Goal: Information Seeking & Learning: Learn about a topic

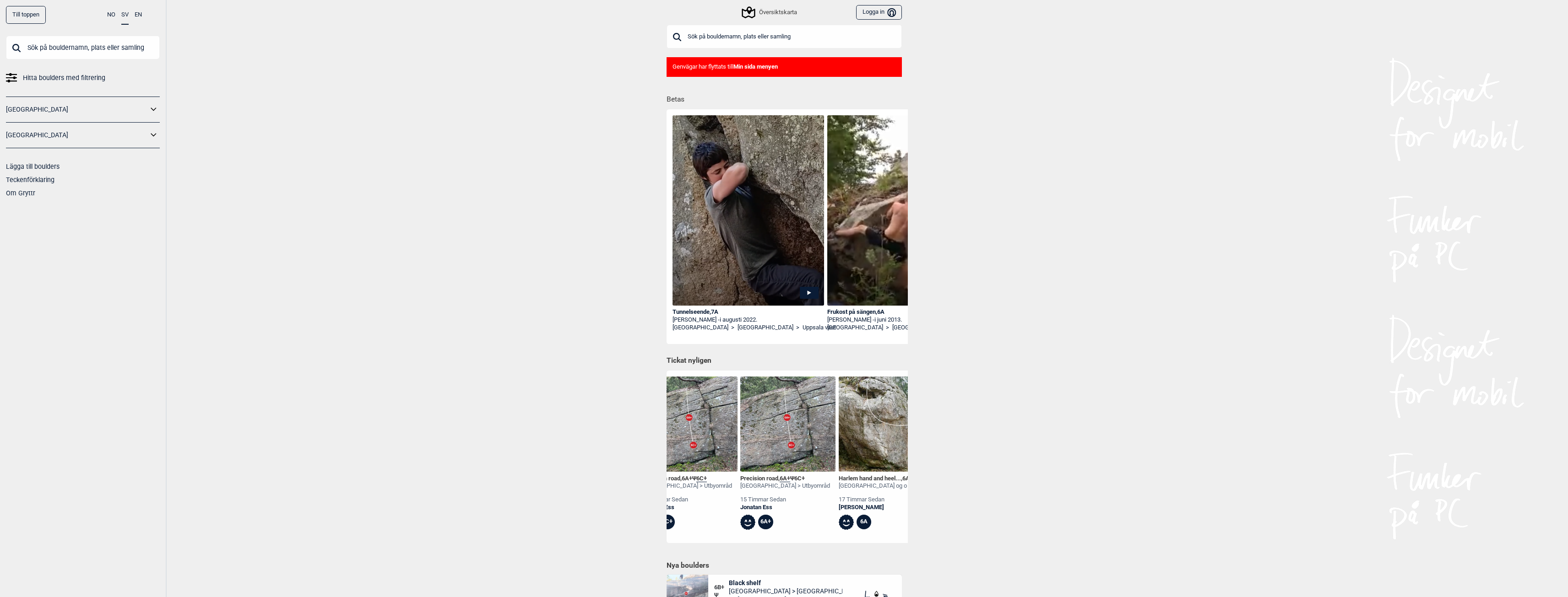
scroll to position [0, 22]
click at [692, 480] on div "Precision road , 6A+ Ψ 6C+" at bounding box center [695, 478] width 90 height 8
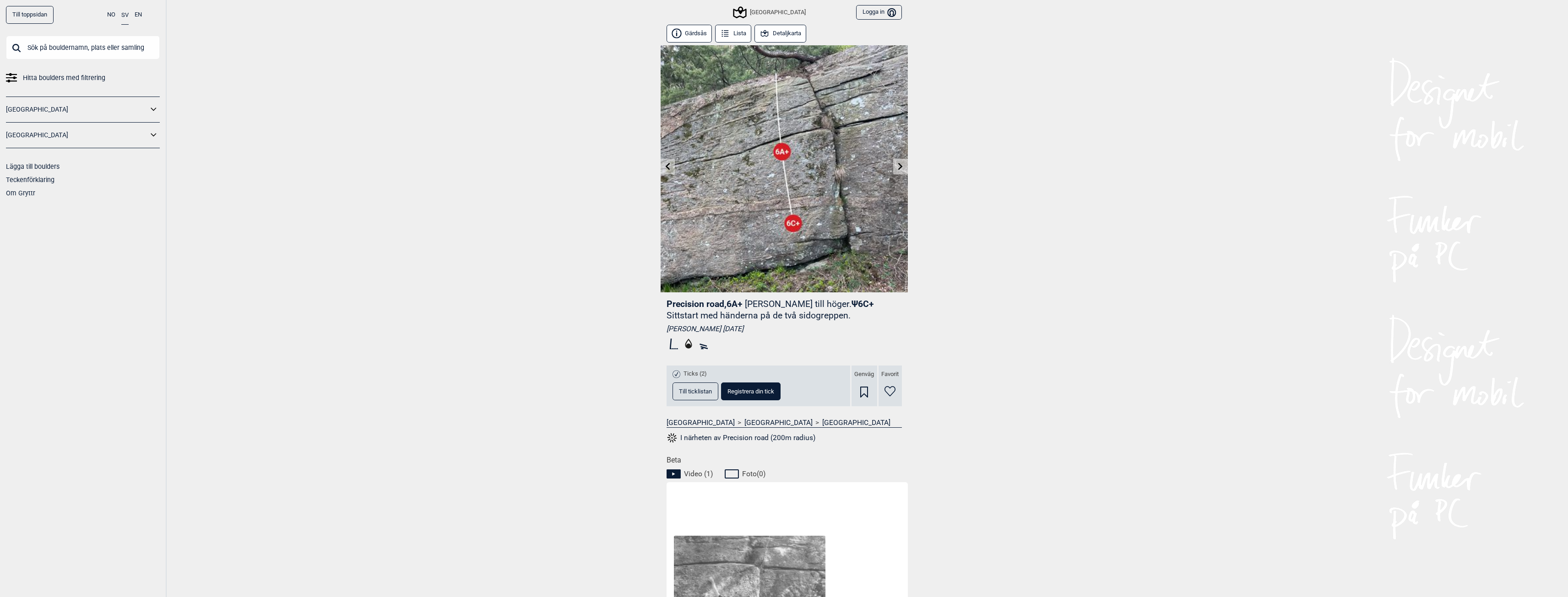
click at [772, 34] on button "Detaljkarta" at bounding box center [781, 34] width 52 height 18
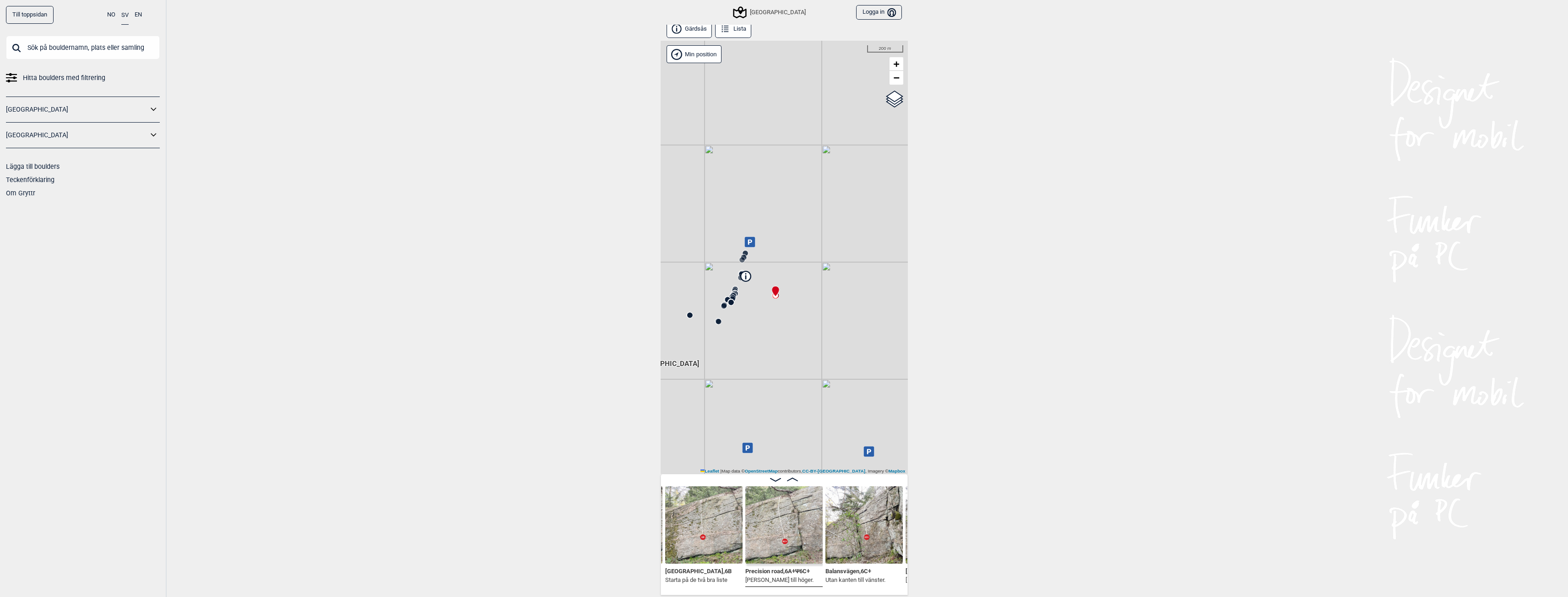
scroll to position [5, 0]
drag, startPoint x: 762, startPoint y: 336, endPoint x: 769, endPoint y: 321, distance: 16.6
click at [769, 321] on div "[GEOGRAPHIC_DATA]" at bounding box center [784, 257] width 247 height 433
drag, startPoint x: 768, startPoint y: 254, endPoint x: 772, endPoint y: 286, distance: 32.2
click at [772, 286] on div "[GEOGRAPHIC_DATA]" at bounding box center [784, 257] width 247 height 433
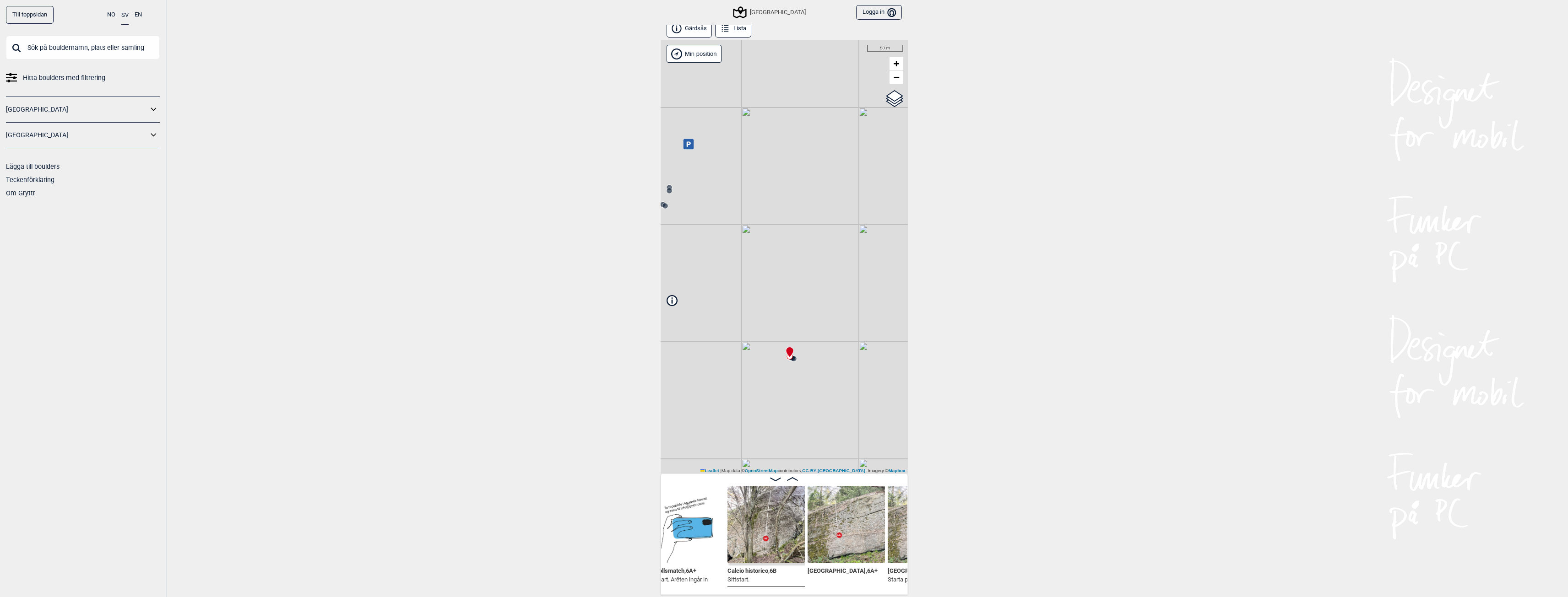
scroll to position [0, 5168]
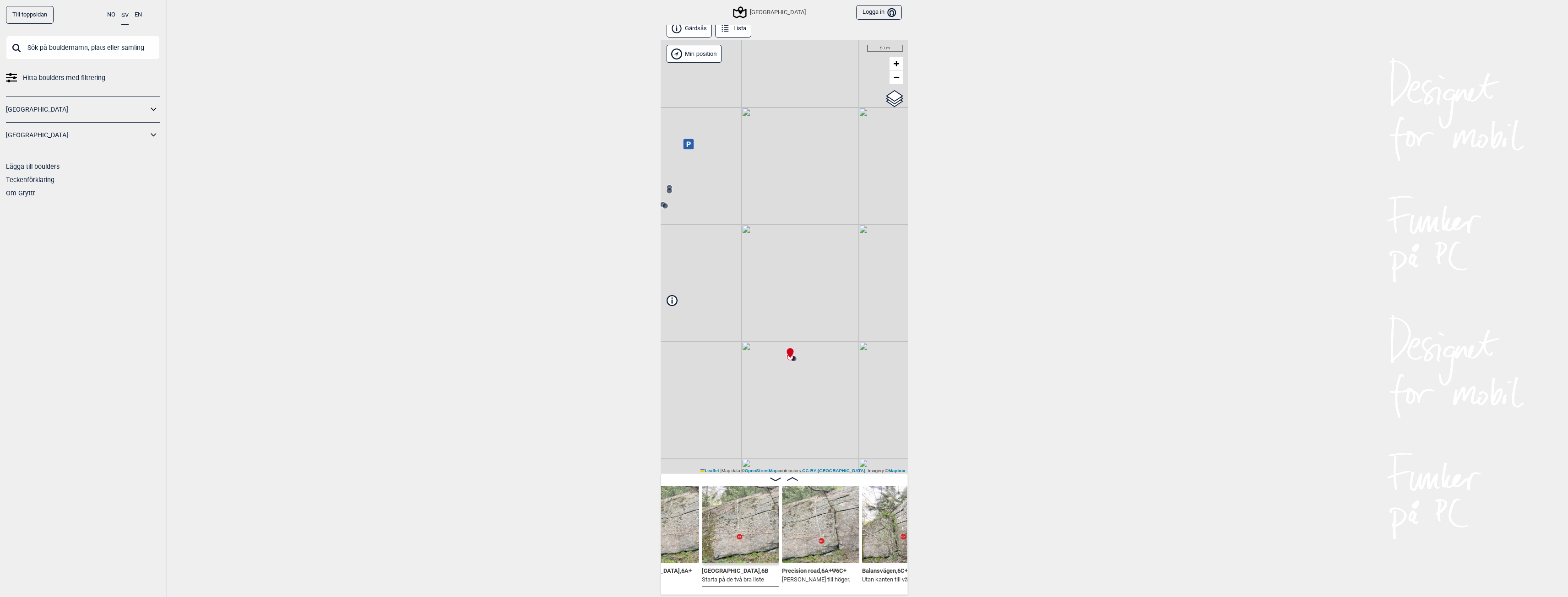
scroll to position [0, 5409]
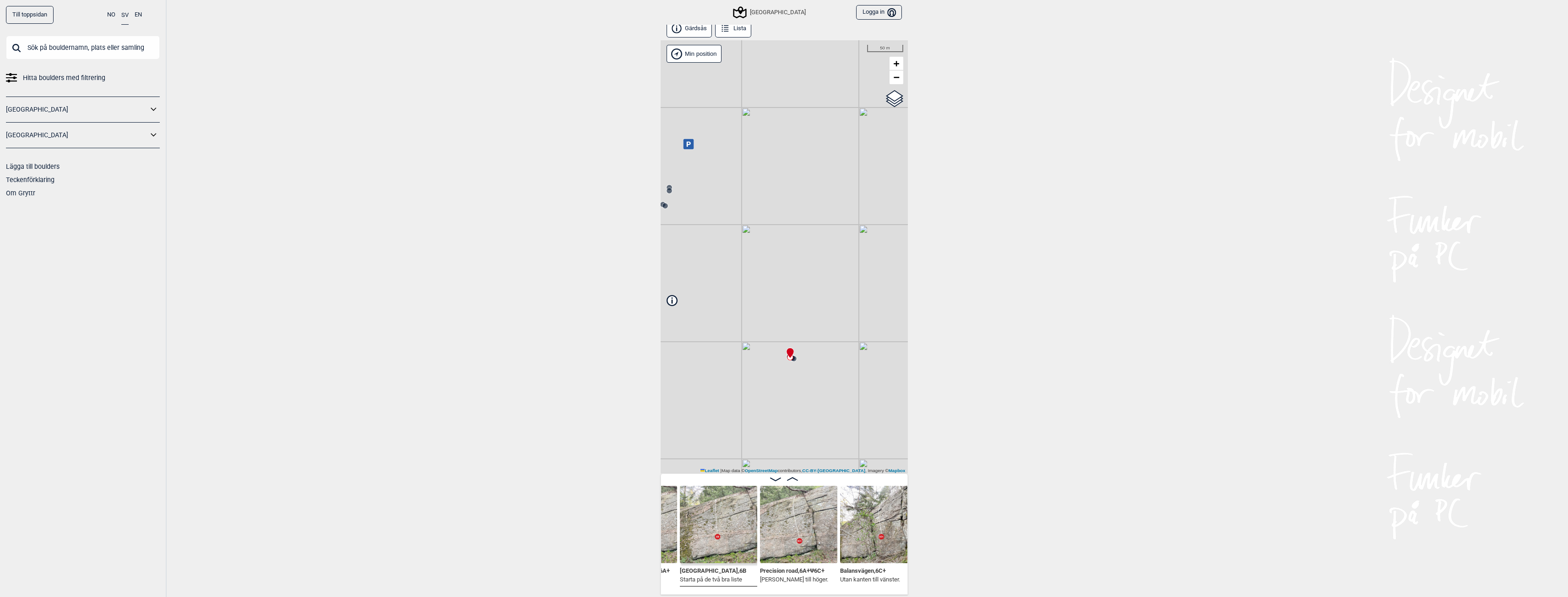
click at [782, 547] on img at bounding box center [799, 525] width 78 height 78
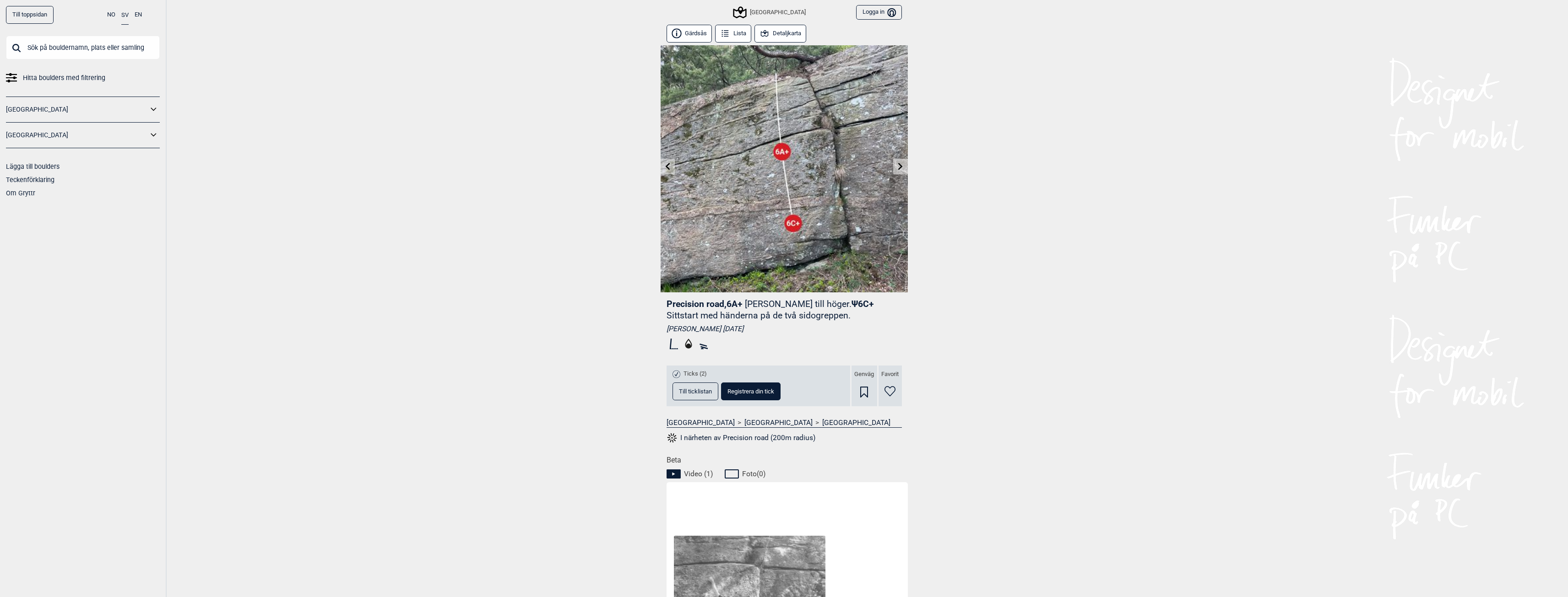
scroll to position [183, 0]
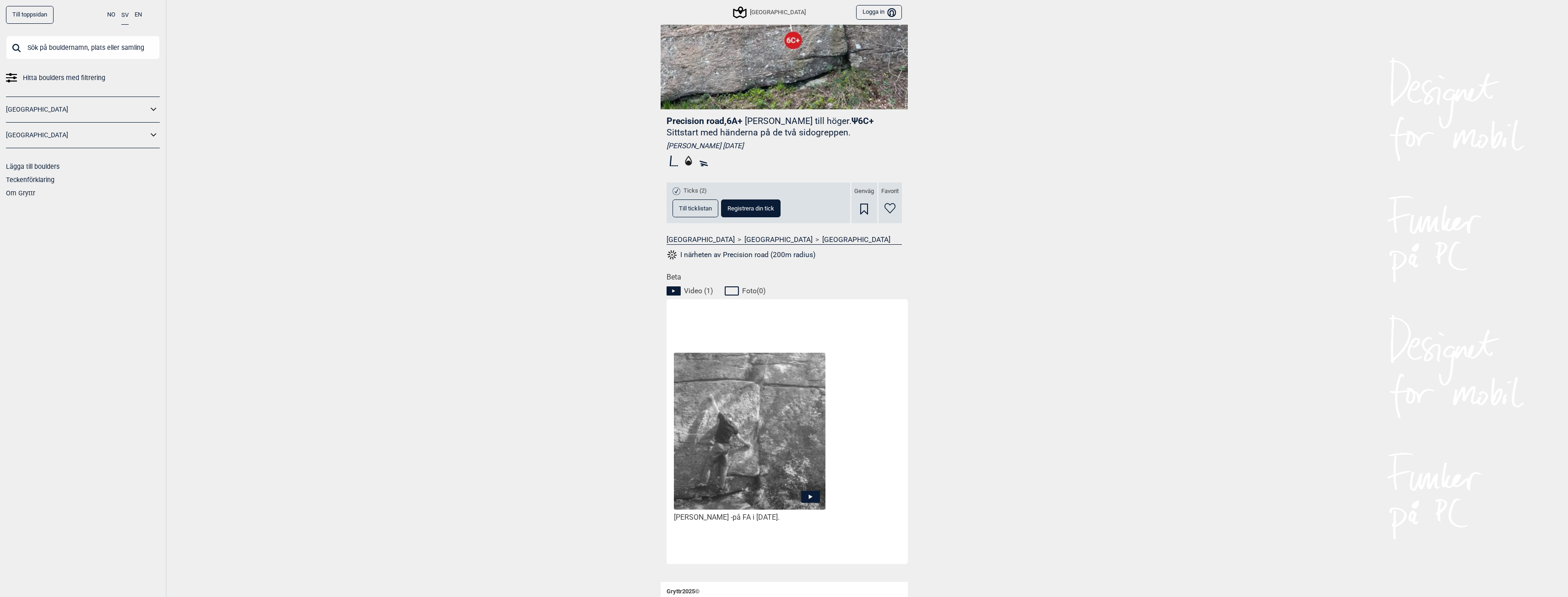
click at [699, 189] on span "Ticks (2)" at bounding box center [695, 191] width 23 height 8
click at [699, 211] on span "Till ticklistan" at bounding box center [695, 208] width 33 height 6
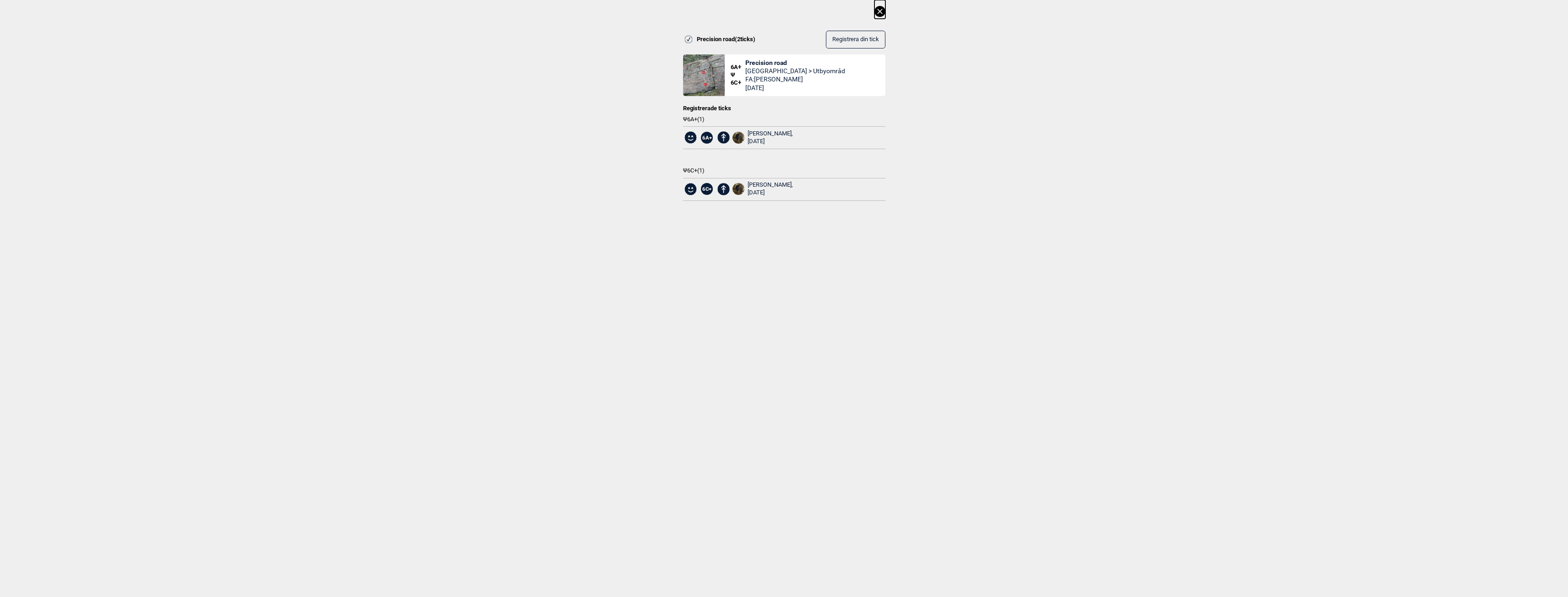
scroll to position [0, 0]
drag, startPoint x: 878, startPoint y: 10, endPoint x: 864, endPoint y: 10, distance: 14.0
click at [878, 10] on icon at bounding box center [880, 11] width 11 height 11
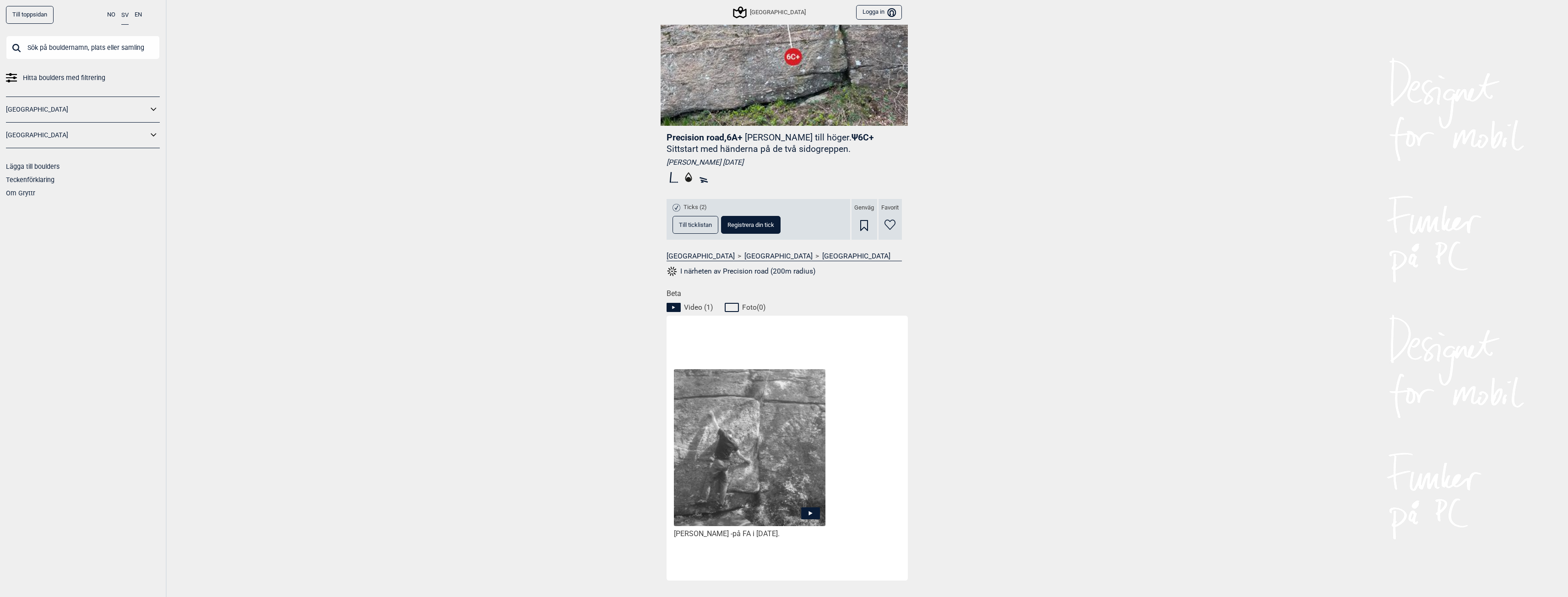
scroll to position [183, 0]
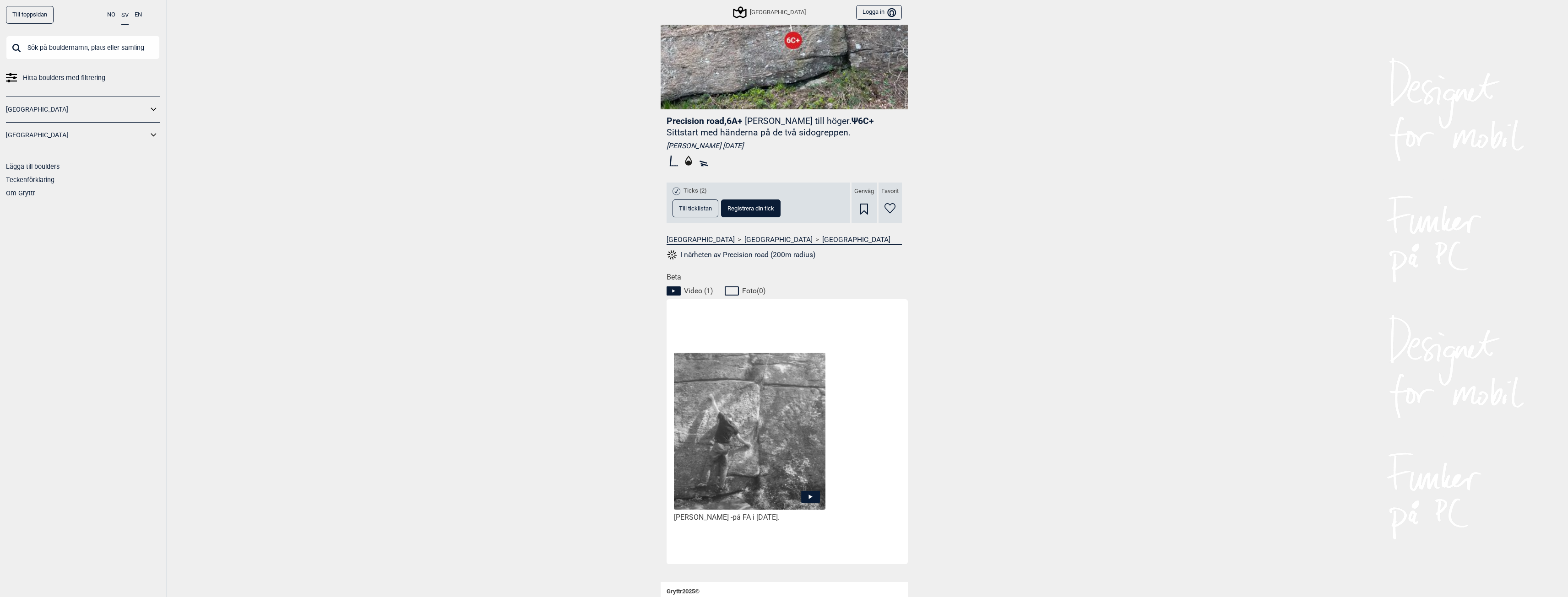
click at [806, 494] on icon at bounding box center [811, 497] width 19 height 12
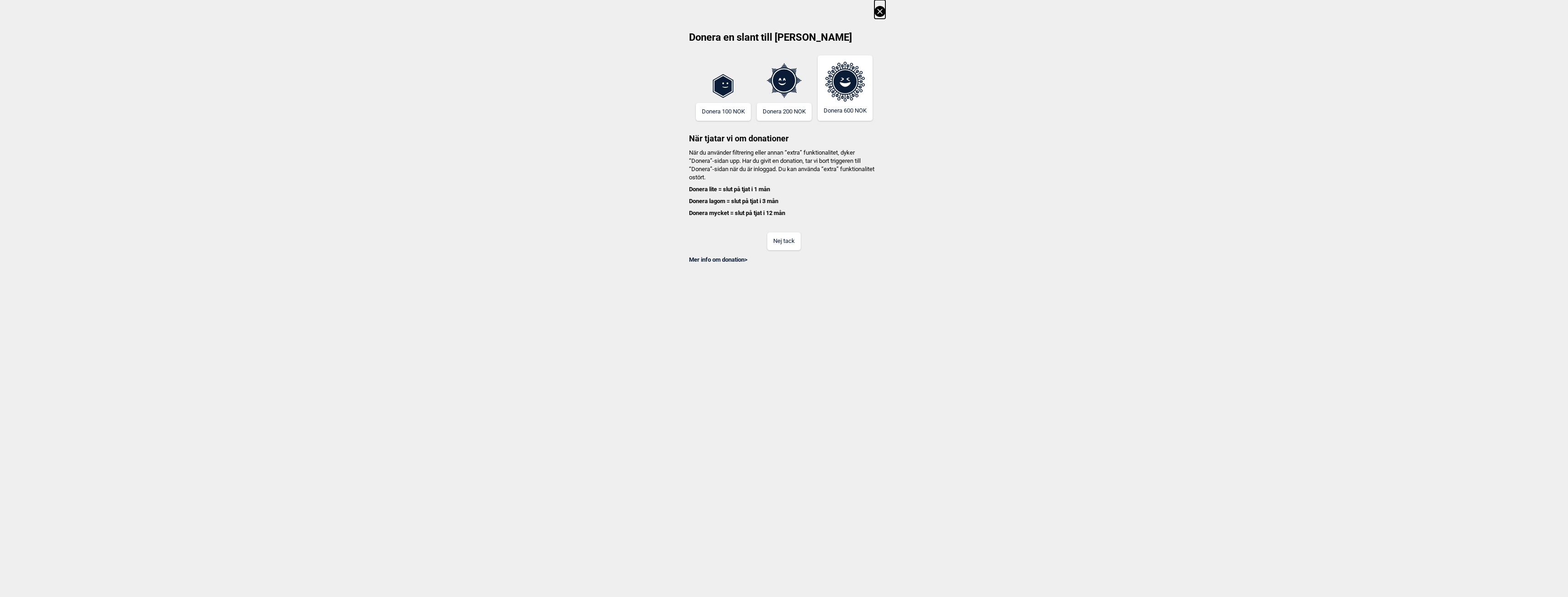
click at [779, 233] on button "Nej tack" at bounding box center [784, 241] width 34 height 18
